Goal: Navigation & Orientation: Find specific page/section

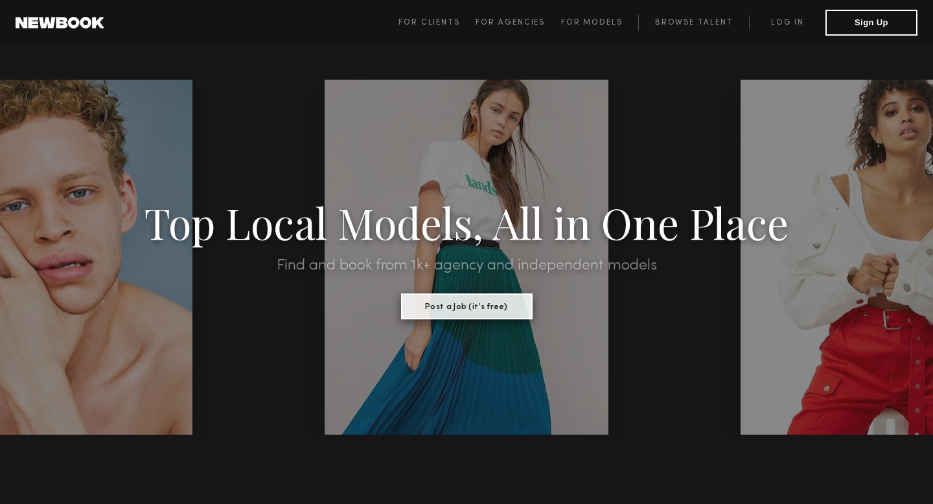
click at [467, 309] on button "Post a Job (it’s free)" at bounding box center [467, 306] width 132 height 26
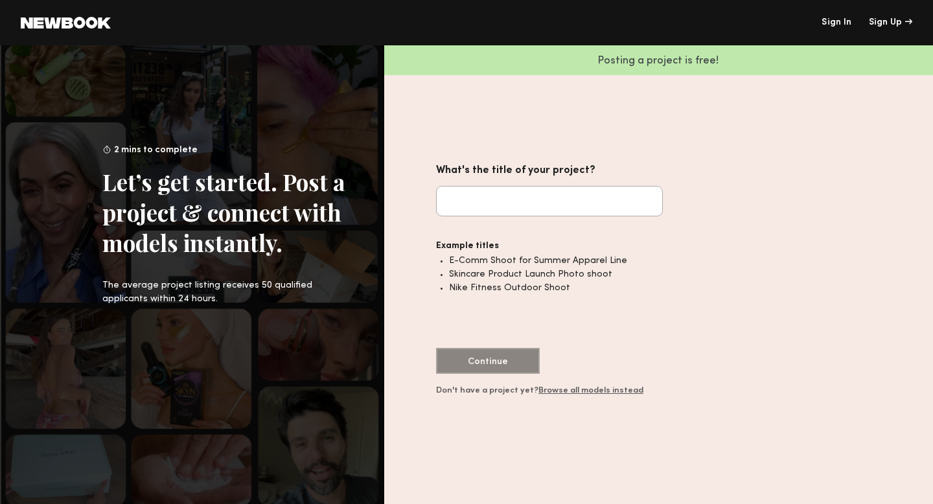
click at [568, 391] on link "Browse all models instead" at bounding box center [590, 391] width 105 height 8
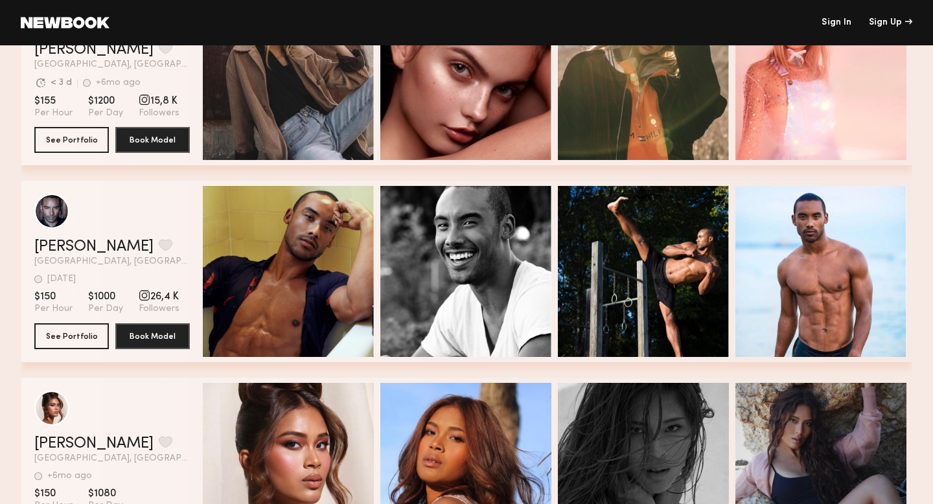
scroll to position [1588, 0]
